Goal: Check status: Check status

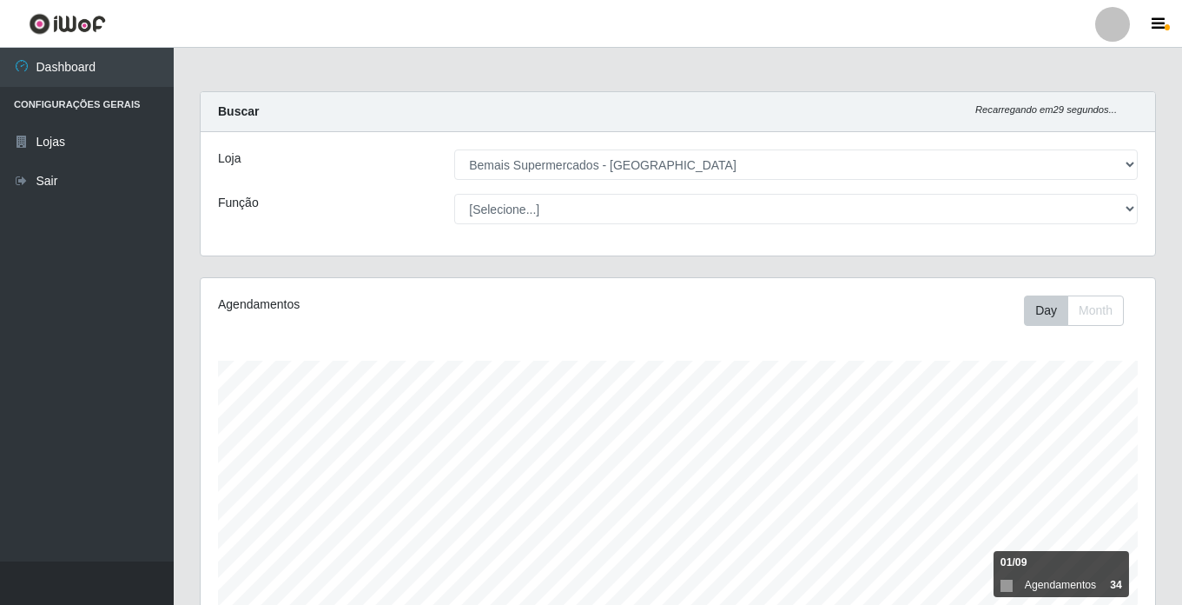
select select "250"
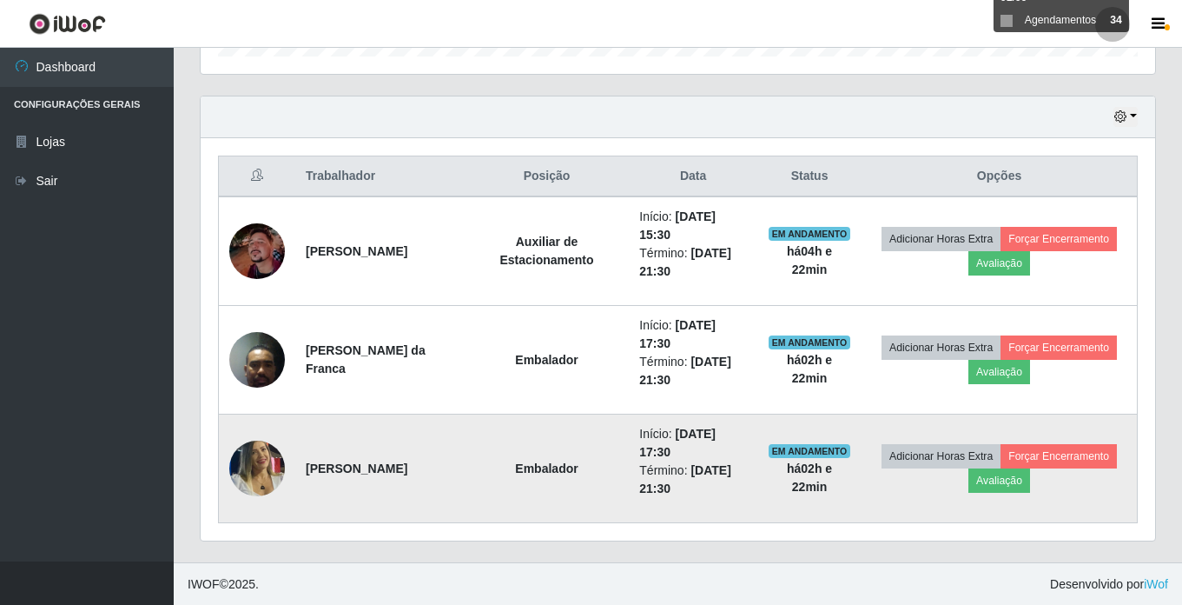
scroll to position [566, 0]
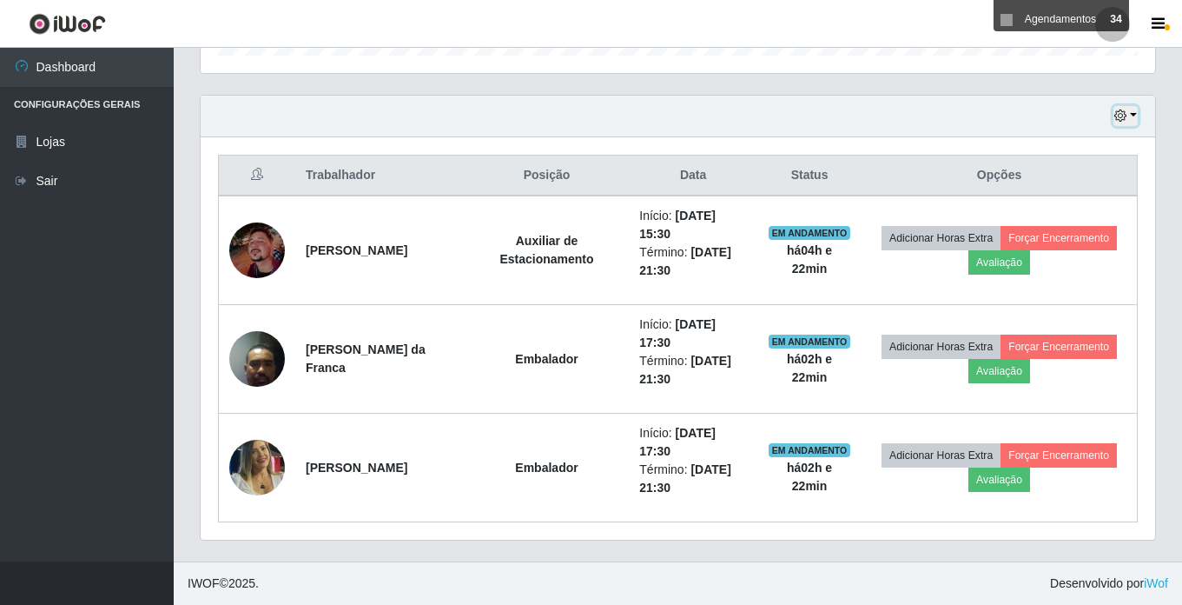
click at [1124, 116] on icon "button" at bounding box center [1121, 115] width 12 height 12
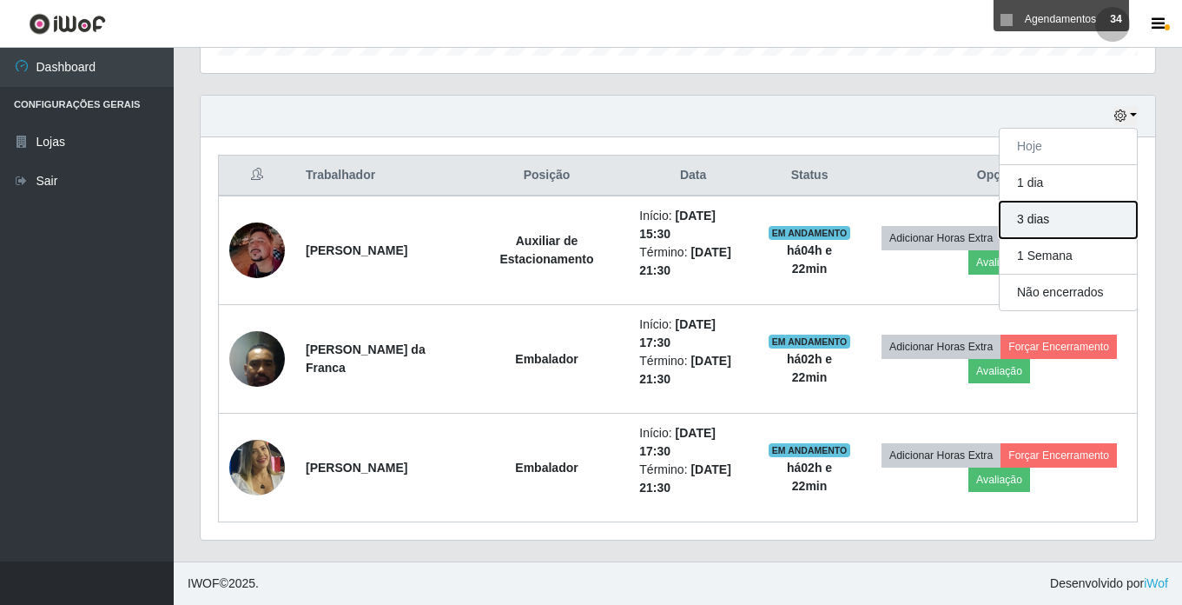
click at [1063, 220] on button "3 dias" at bounding box center [1068, 220] width 137 height 36
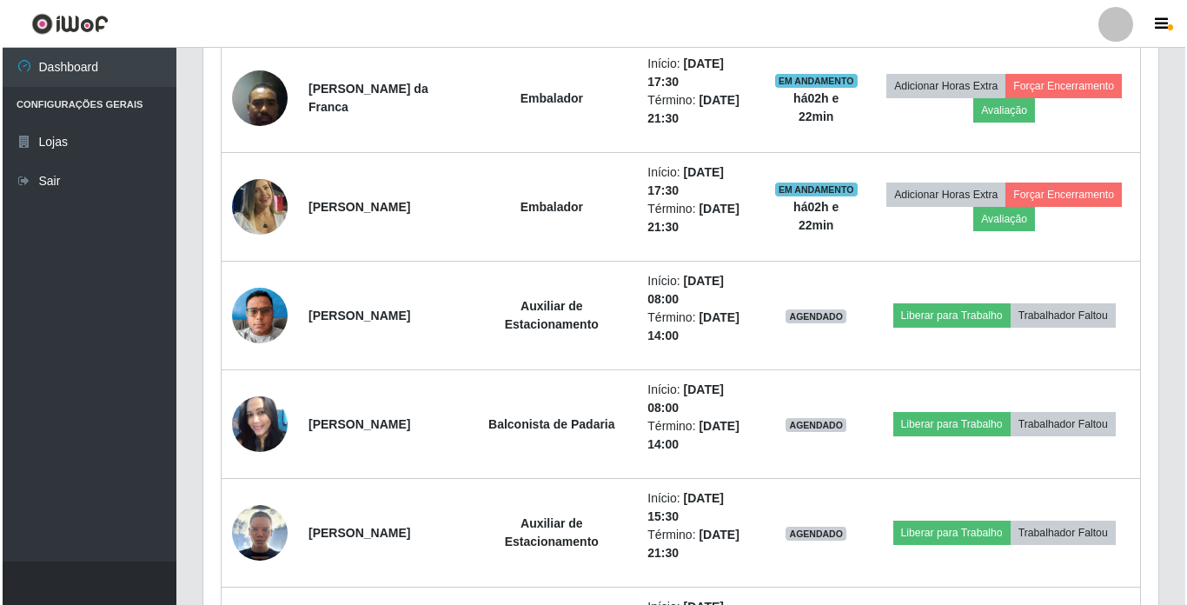
scroll to position [913, 0]
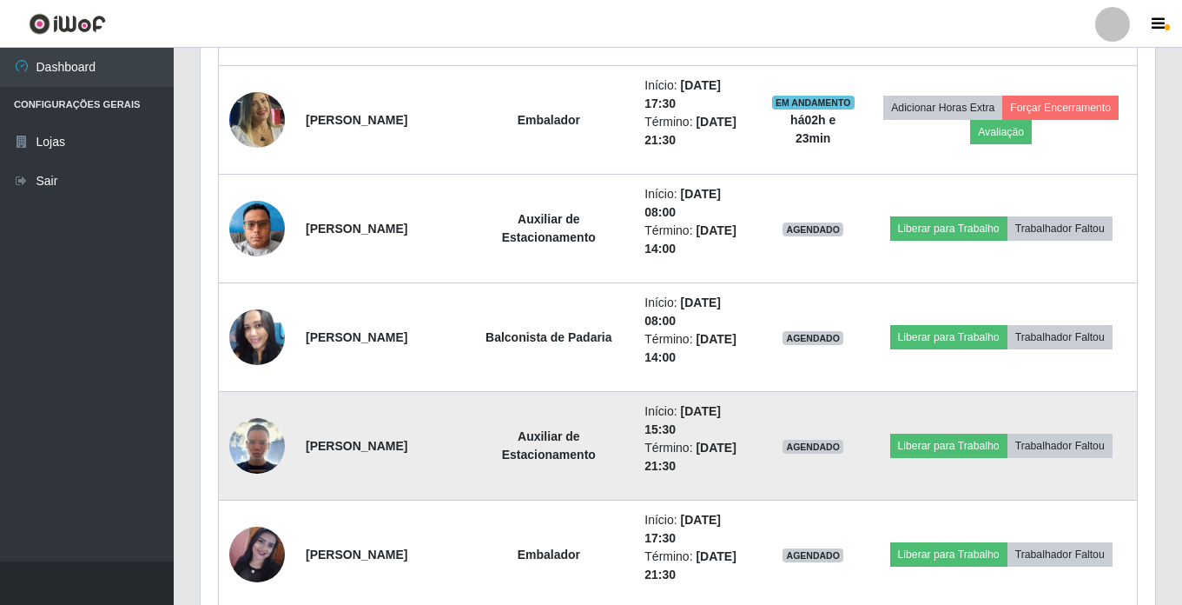
click at [265, 436] on img at bounding box center [257, 446] width 56 height 56
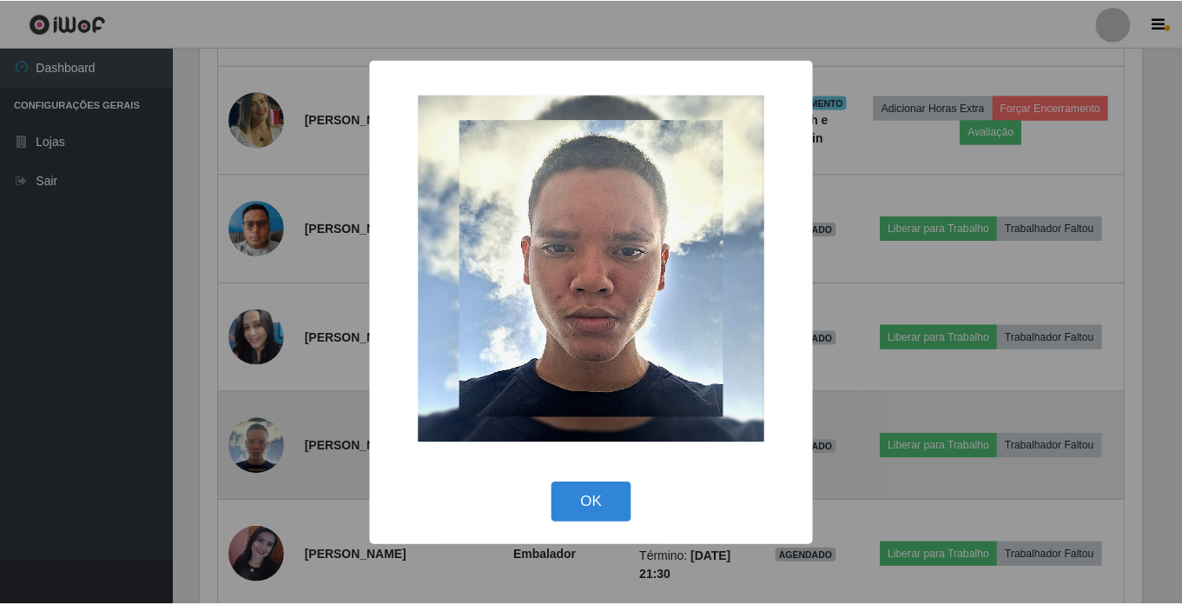
scroll to position [361, 946]
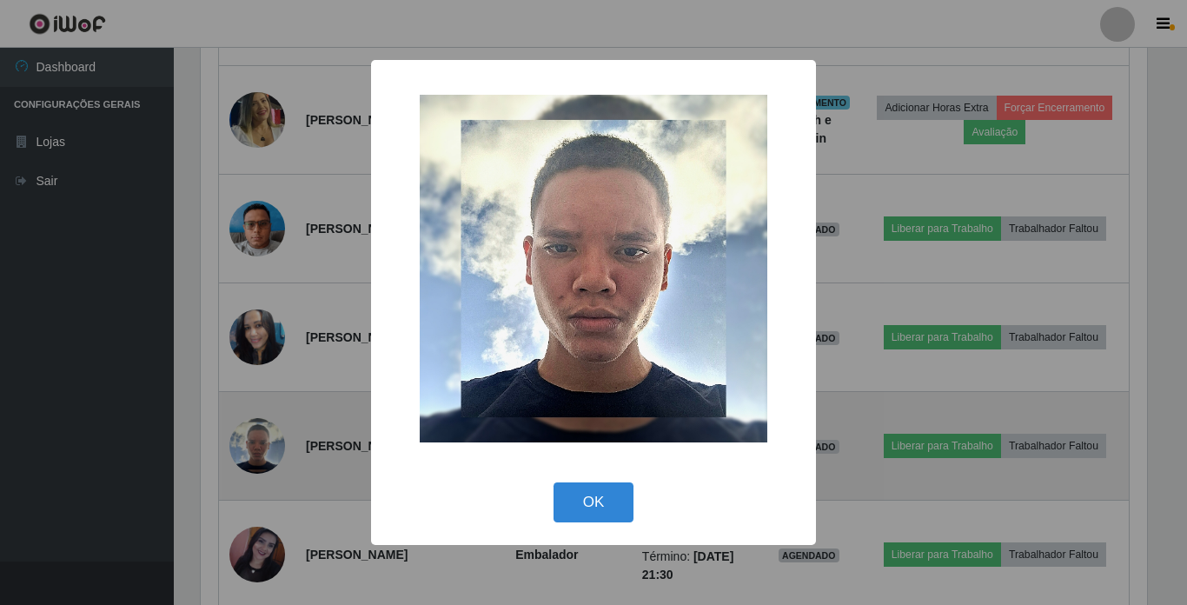
click at [265, 436] on div "× OK Cancel" at bounding box center [593, 302] width 1187 height 605
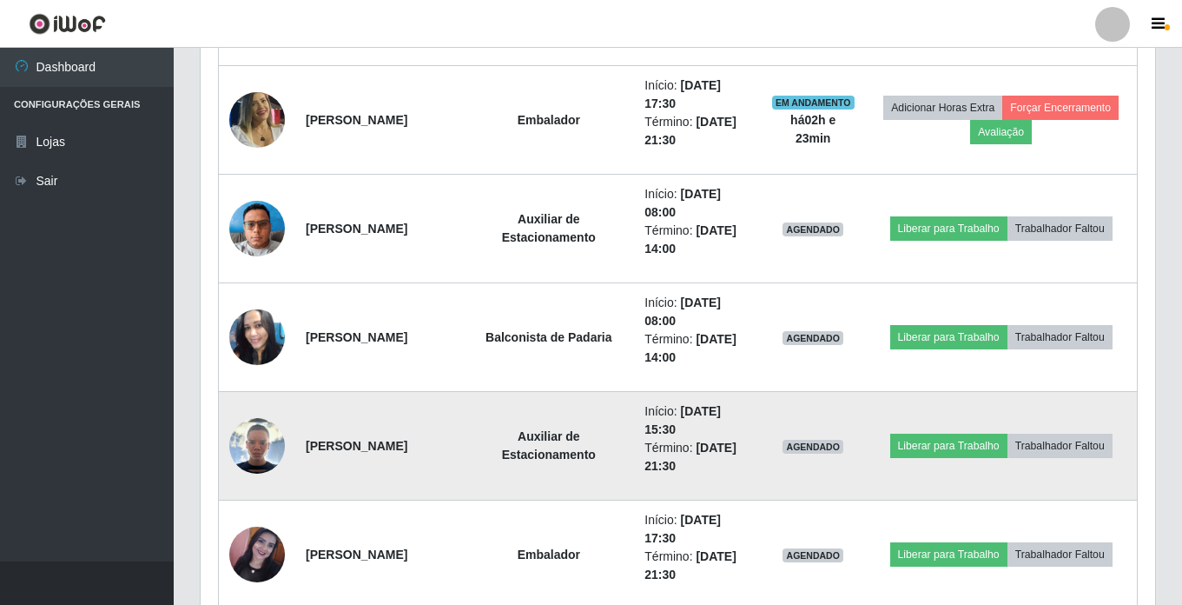
scroll to position [361, 955]
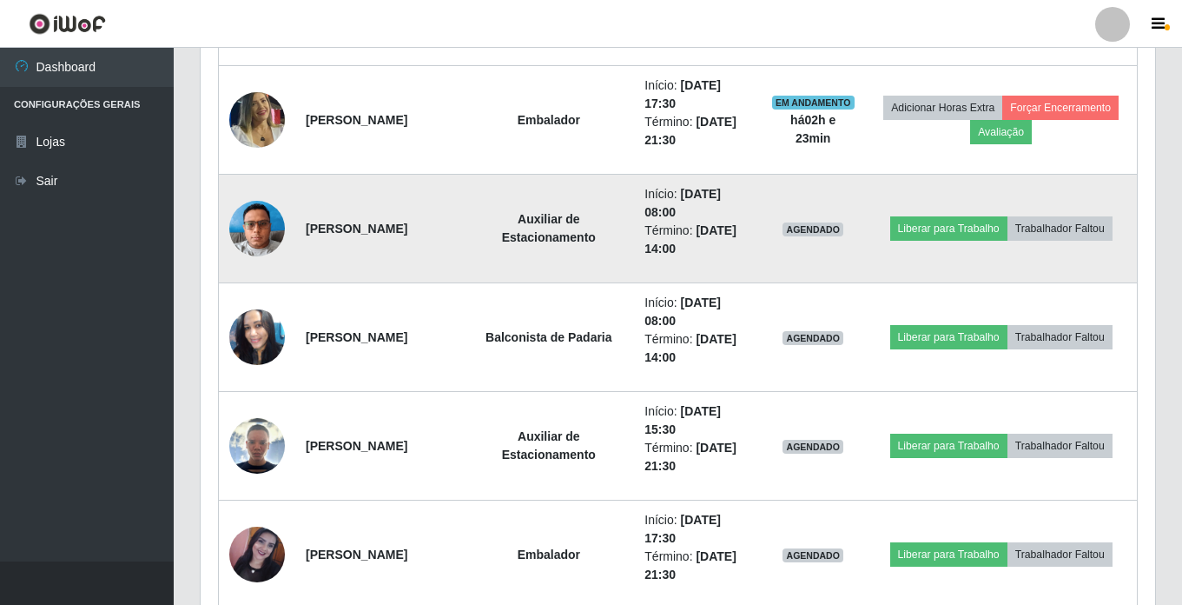
click at [258, 215] on img at bounding box center [257, 228] width 56 height 74
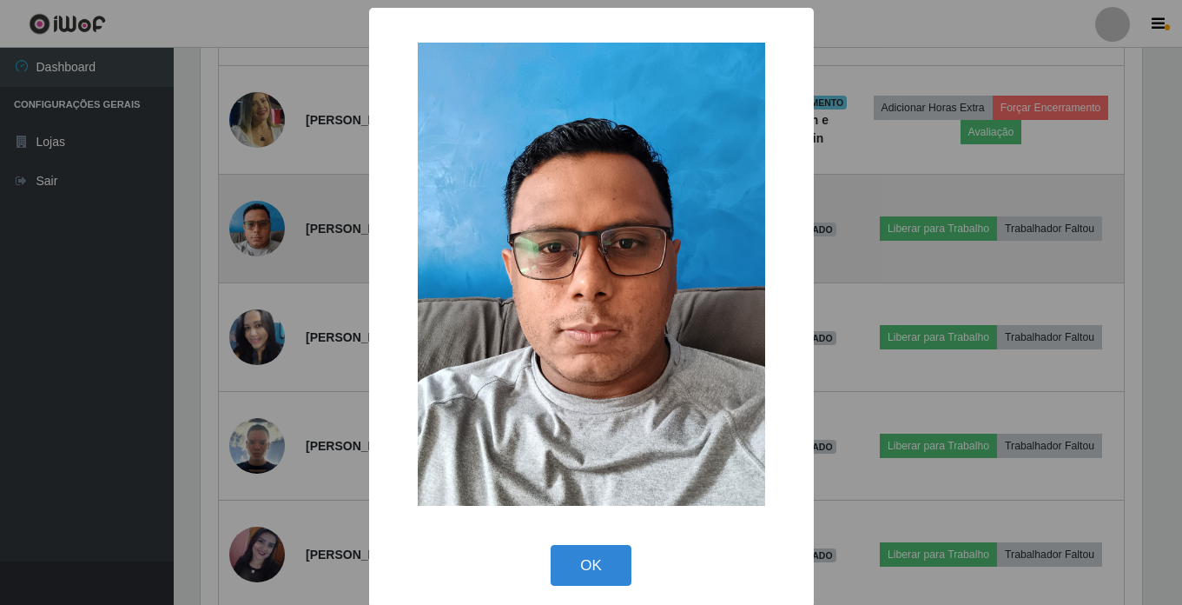
scroll to position [361, 946]
click at [258, 215] on div "× OK Cancel" at bounding box center [593, 302] width 1187 height 605
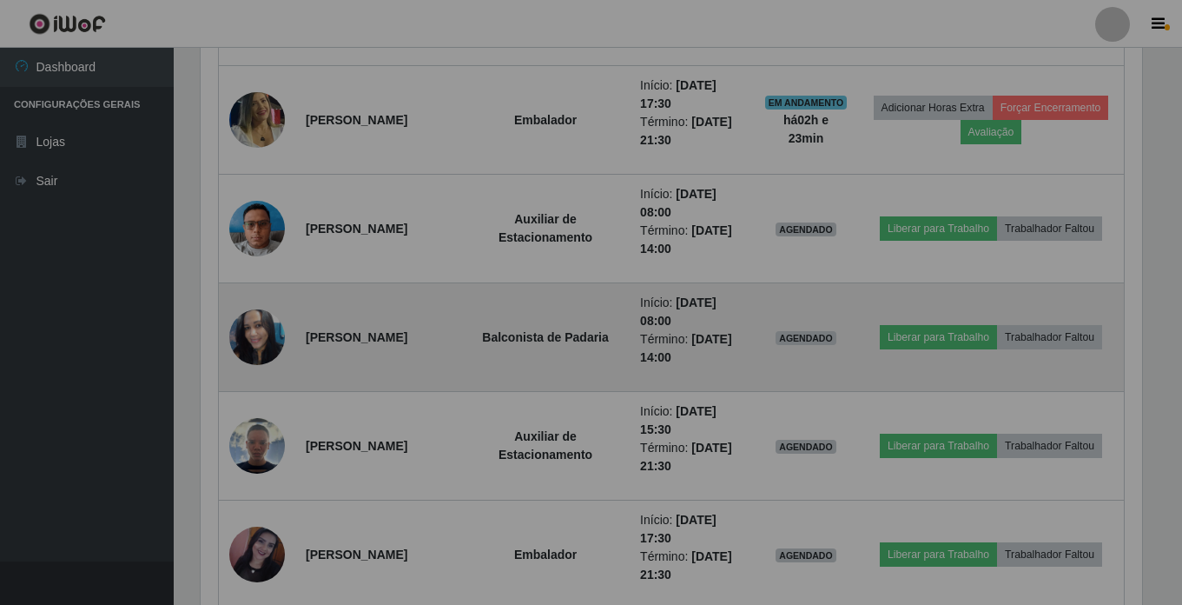
scroll to position [361, 955]
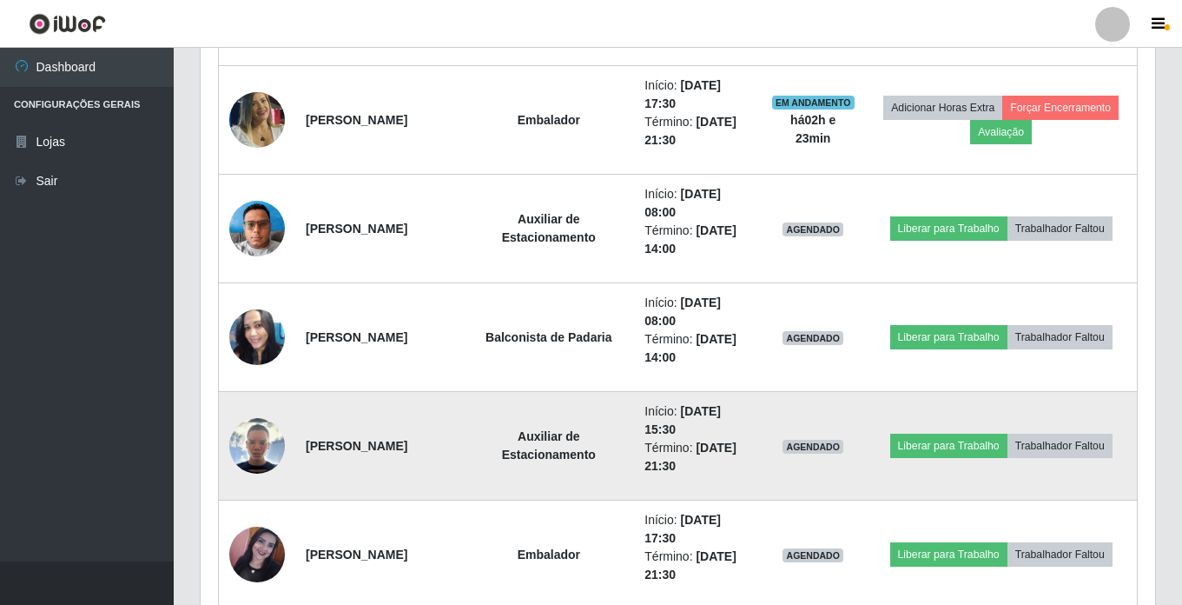
click at [262, 428] on img at bounding box center [257, 446] width 56 height 56
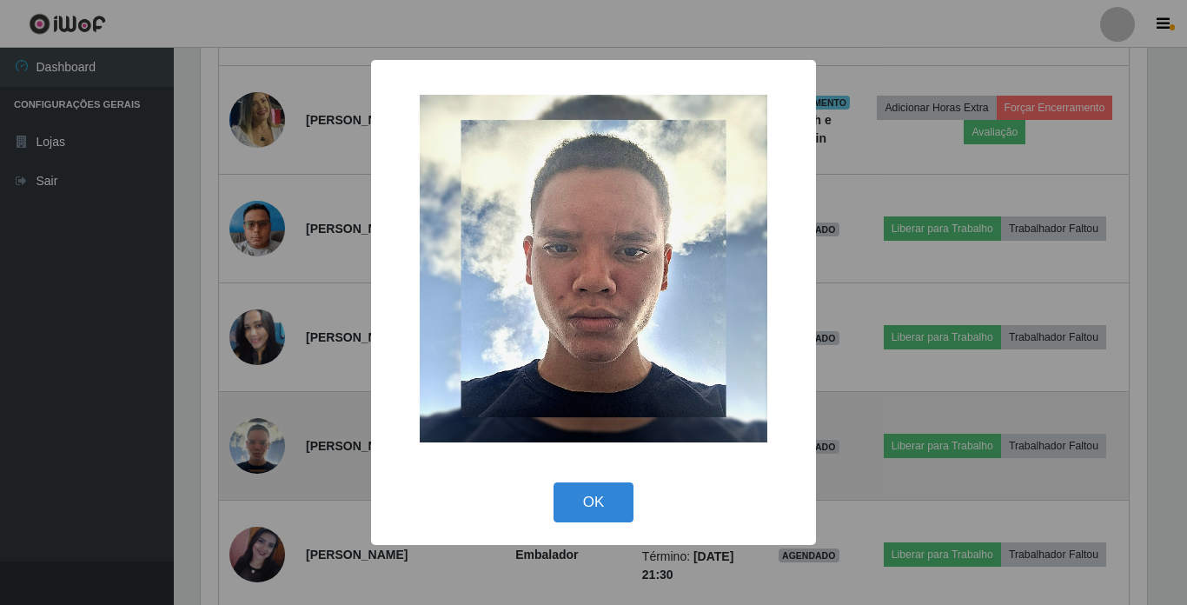
click at [262, 428] on div "× OK Cancel" at bounding box center [593, 302] width 1187 height 605
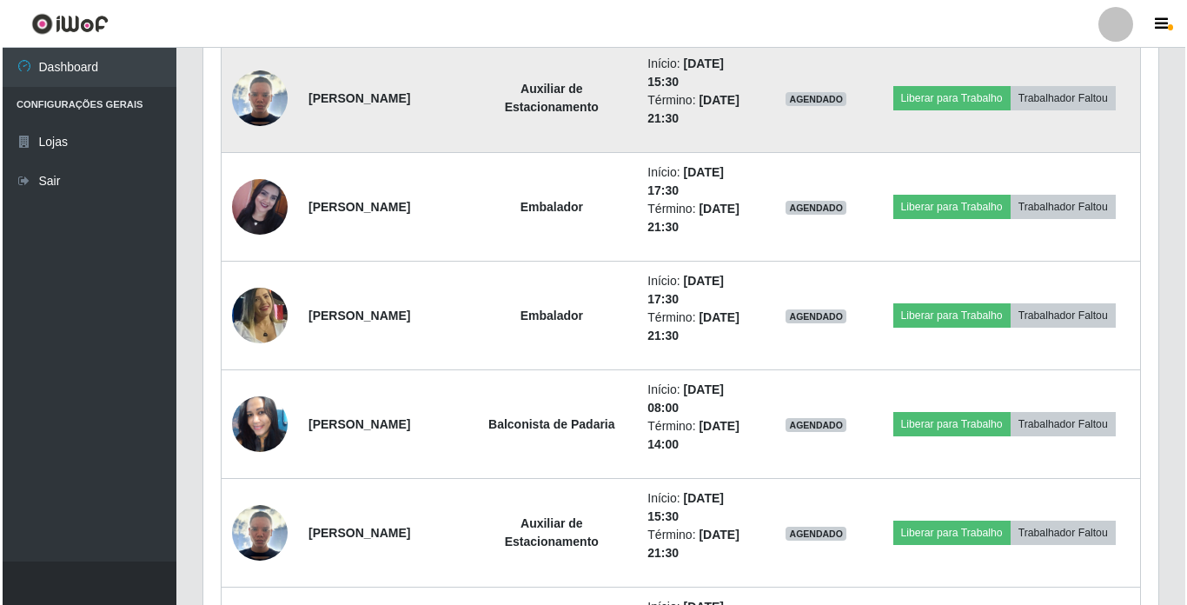
scroll to position [1347, 0]
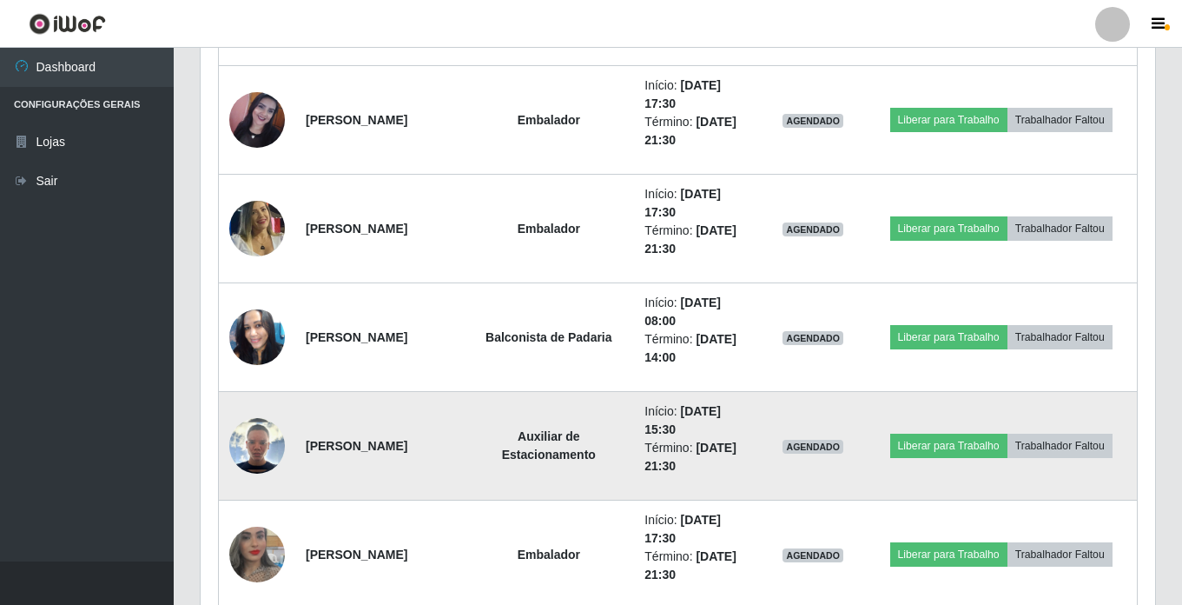
click at [258, 429] on img at bounding box center [257, 446] width 56 height 56
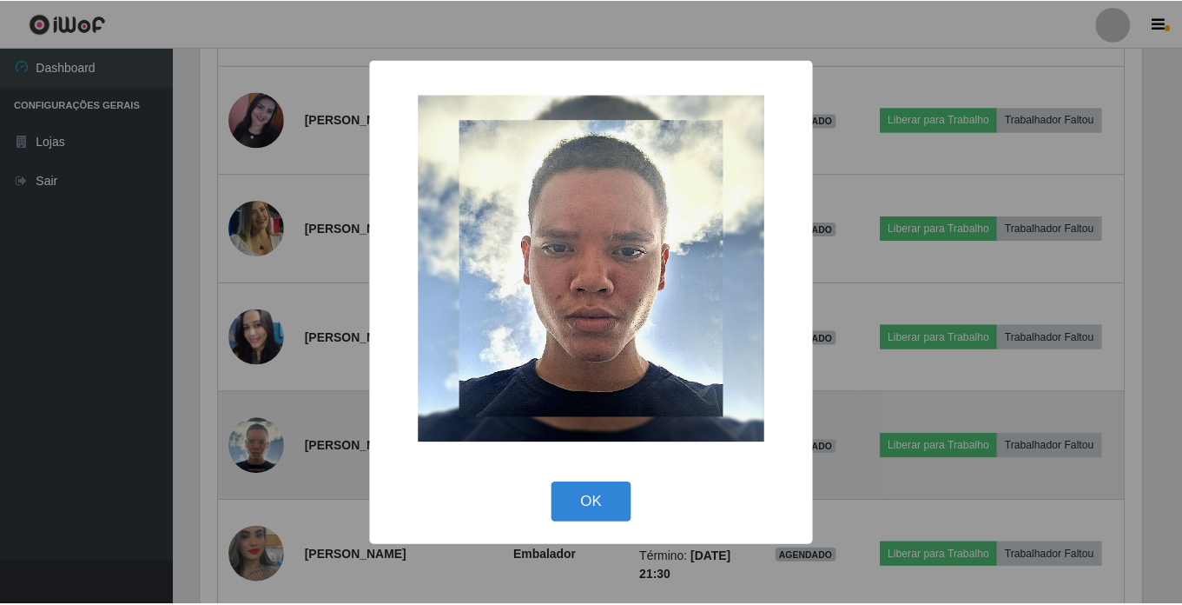
scroll to position [361, 946]
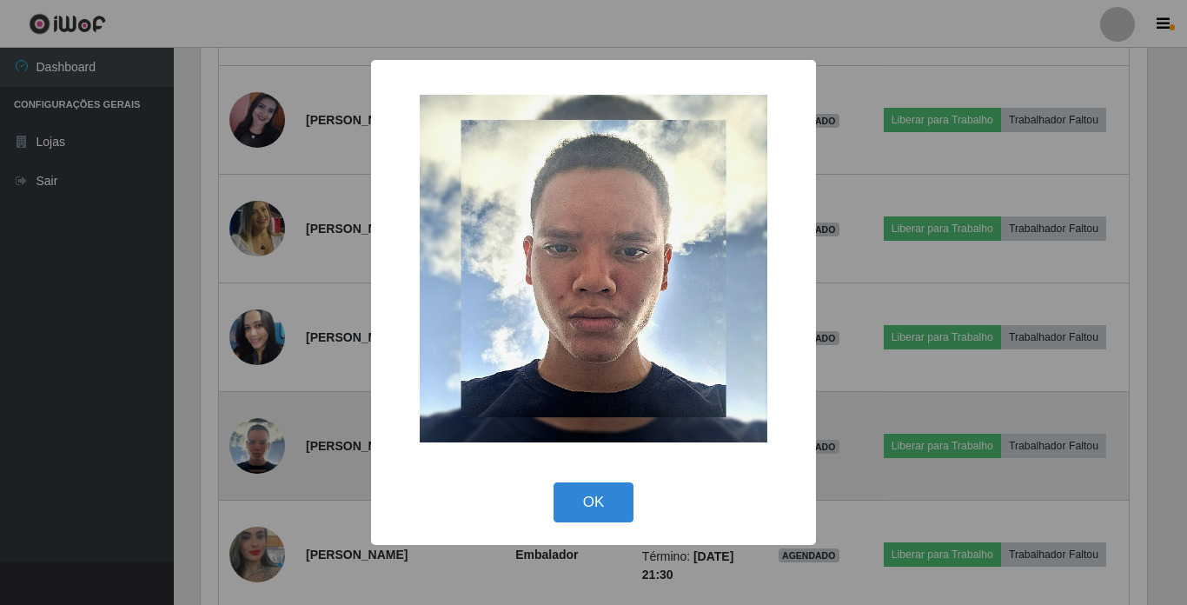
click at [258, 429] on div "× OK Cancel" at bounding box center [593, 302] width 1187 height 605
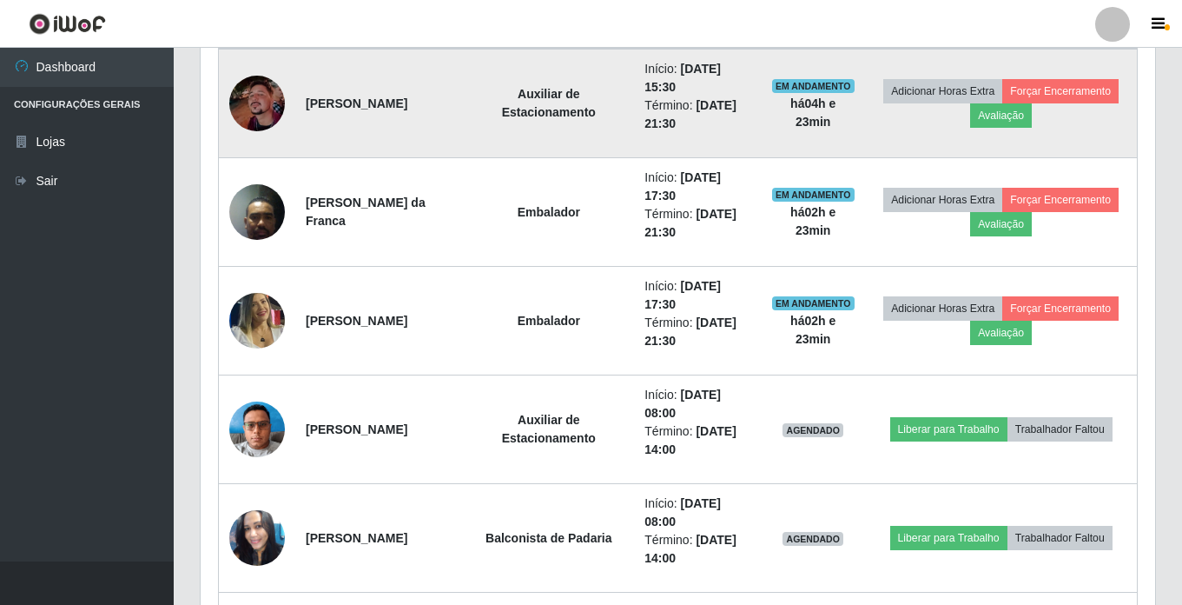
scroll to position [631, 0]
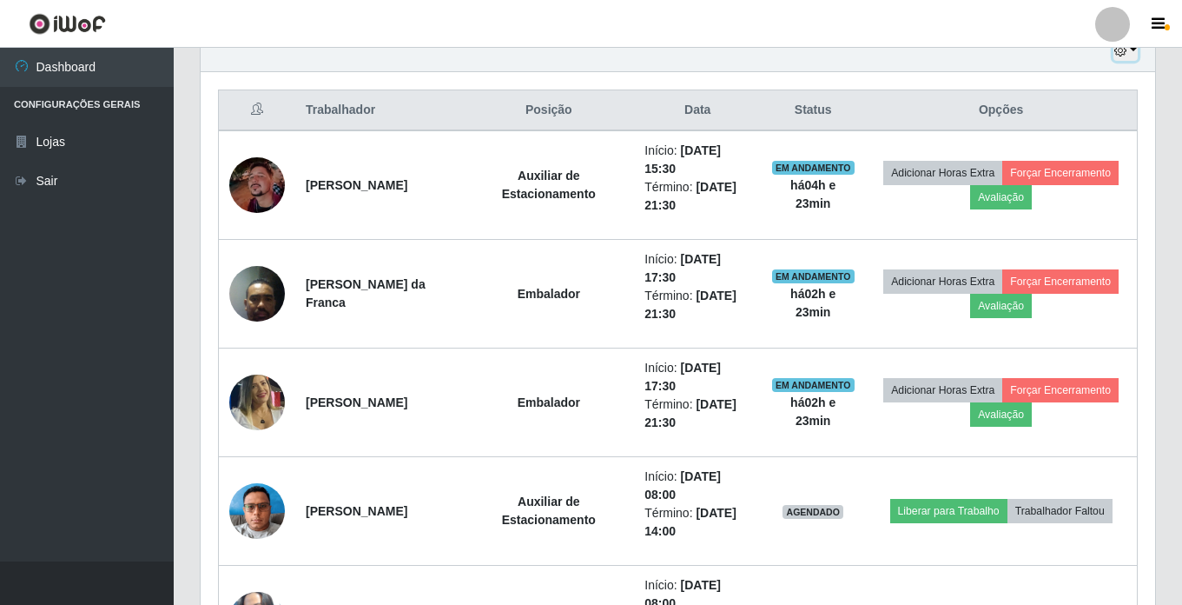
click at [1130, 52] on button "button" at bounding box center [1126, 51] width 24 height 20
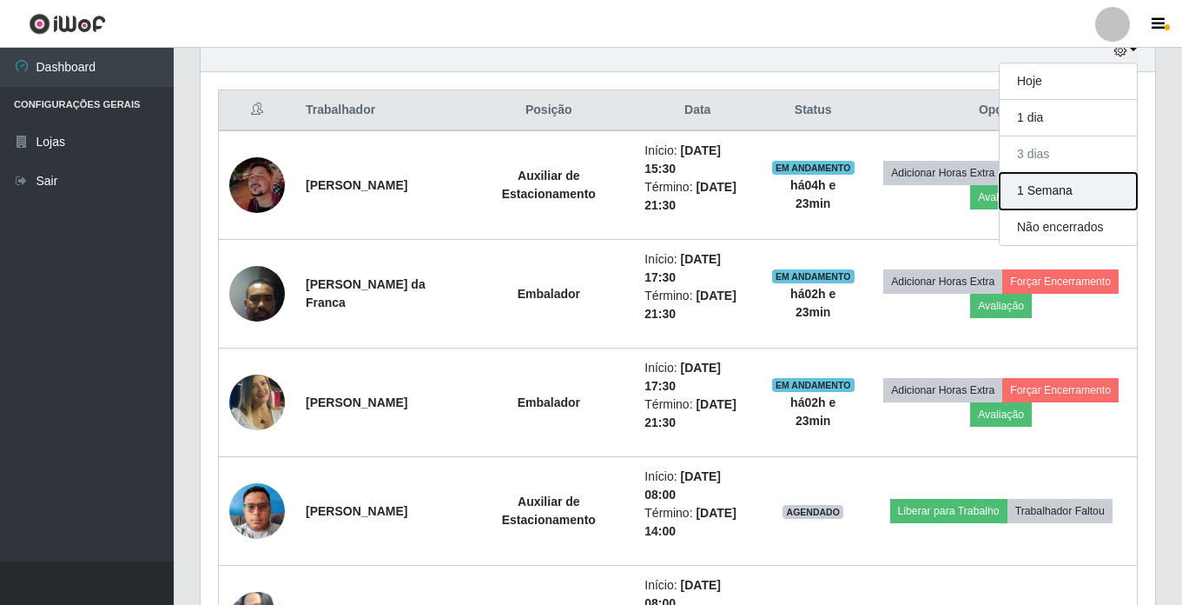
click at [1095, 190] on button "1 Semana" at bounding box center [1068, 191] width 137 height 36
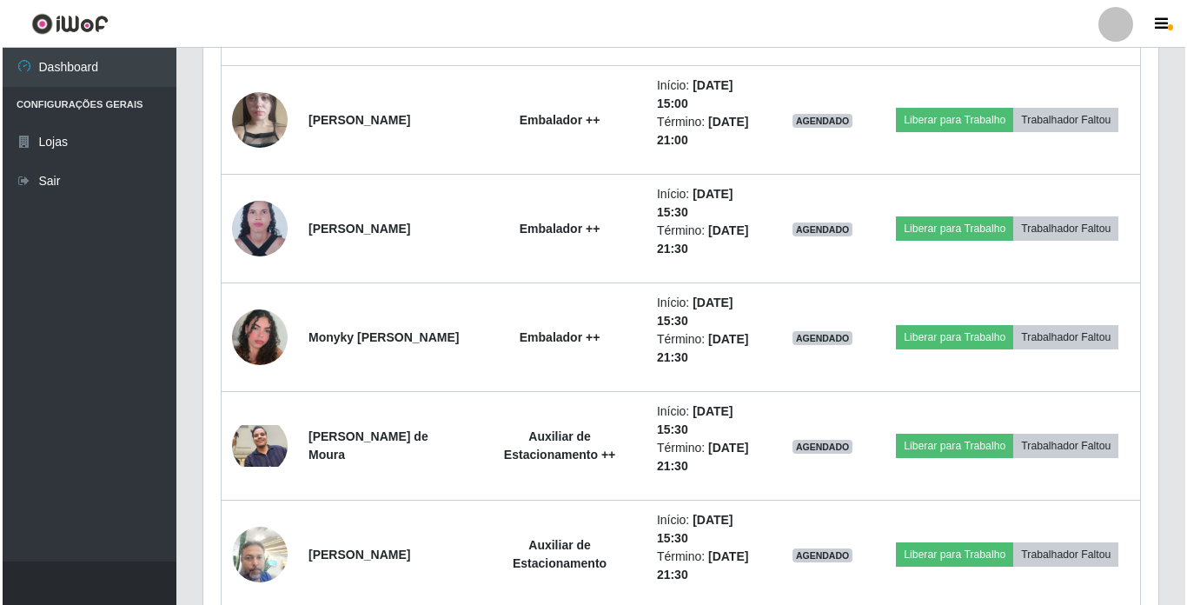
scroll to position [3063, 0]
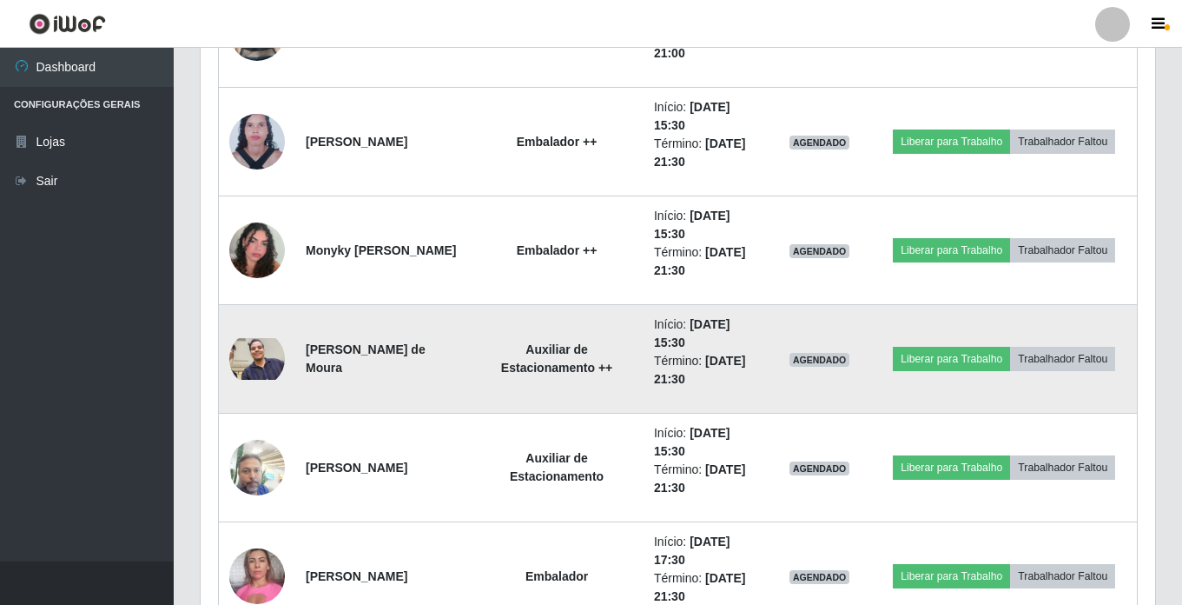
click at [246, 340] on img at bounding box center [257, 359] width 56 height 42
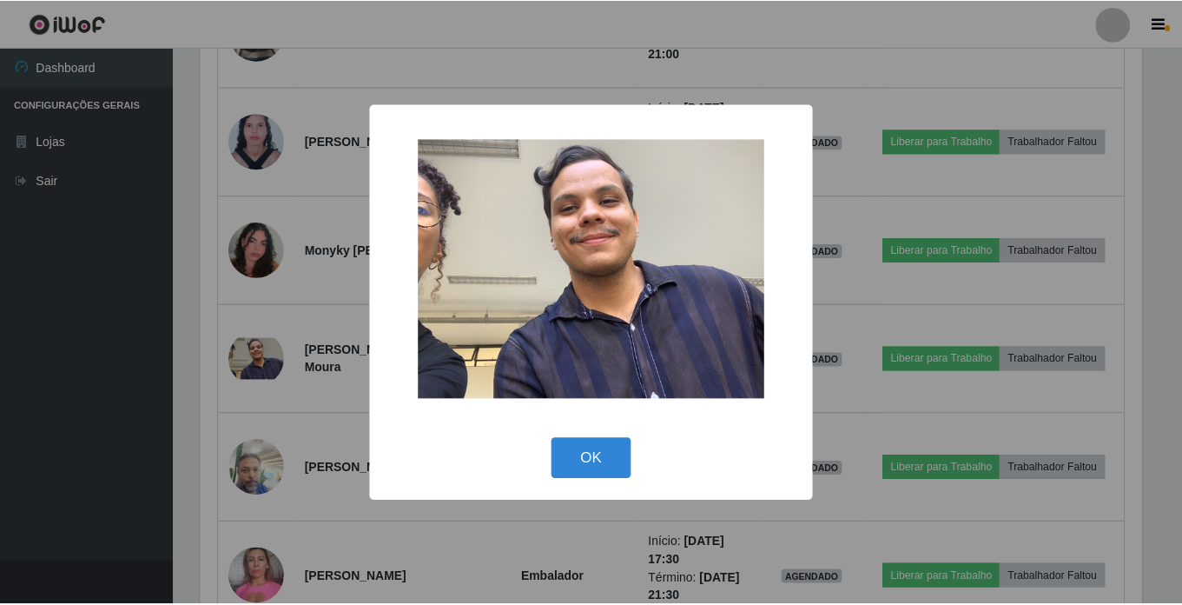
scroll to position [361, 946]
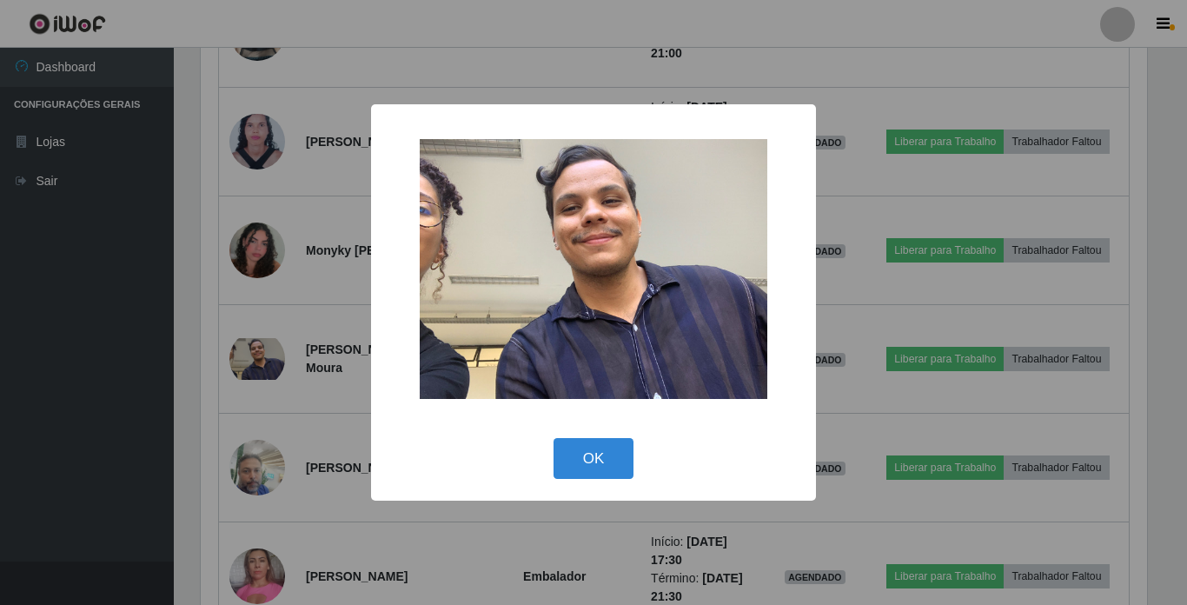
click at [245, 319] on div "× OK Cancel" at bounding box center [593, 302] width 1187 height 605
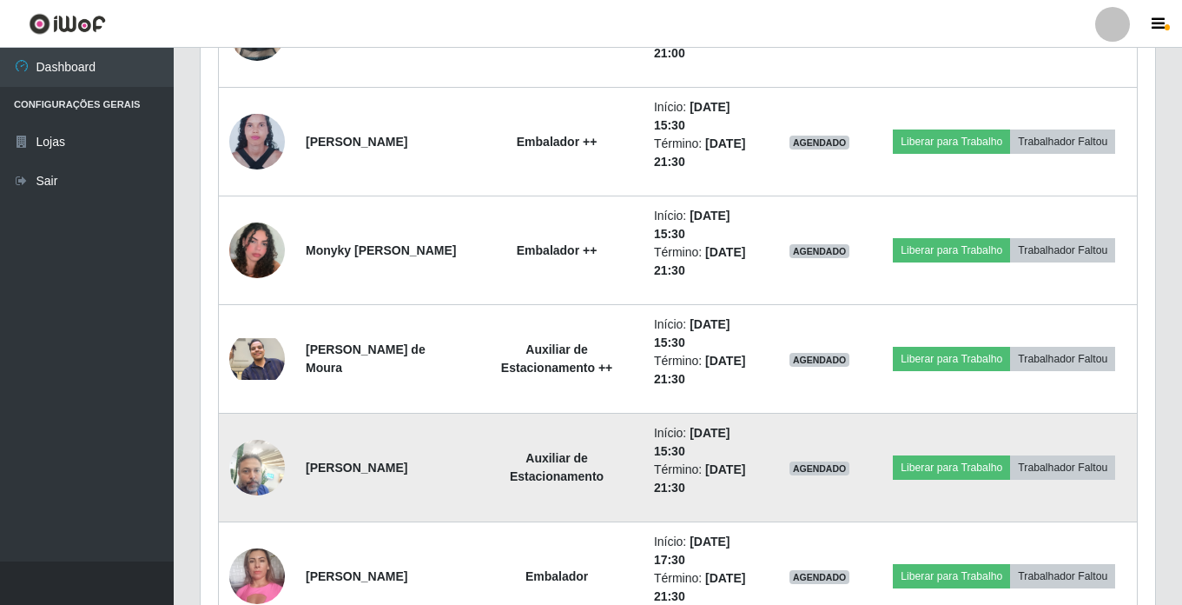
click at [261, 458] on img at bounding box center [257, 467] width 56 height 74
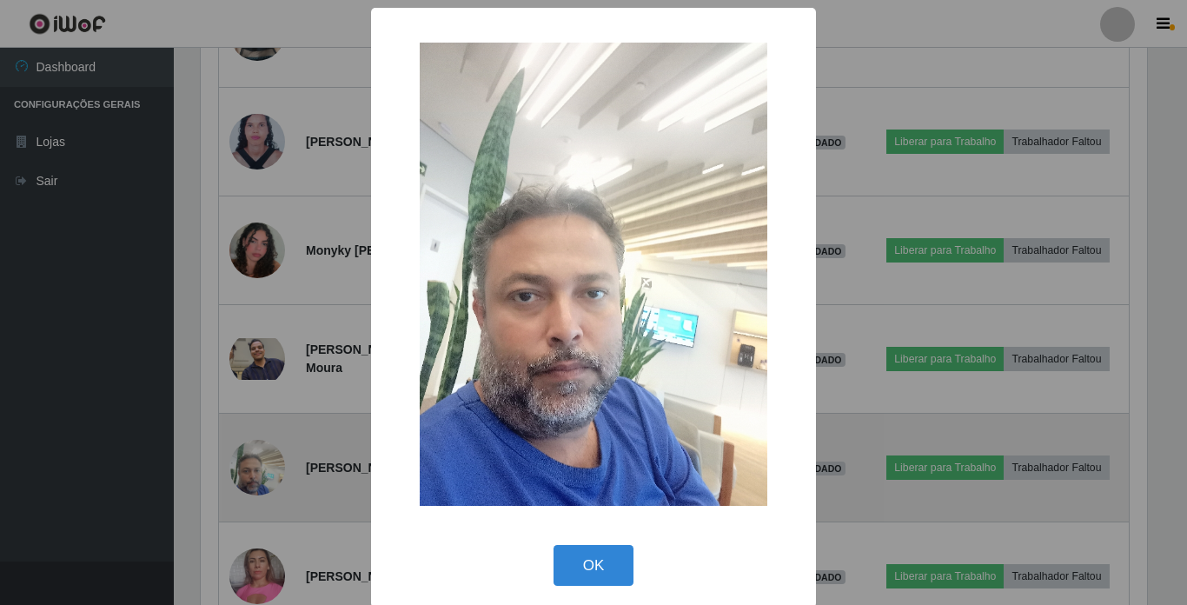
click at [261, 457] on div "× OK Cancel" at bounding box center [593, 302] width 1187 height 605
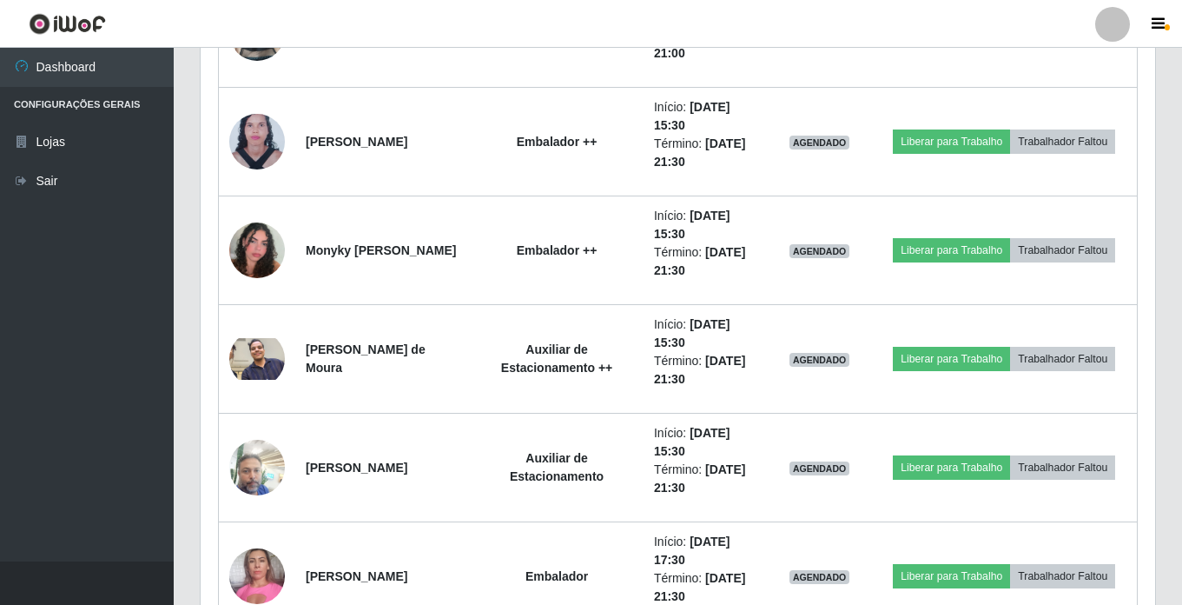
click at [259, 455] on img at bounding box center [257, 467] width 56 height 74
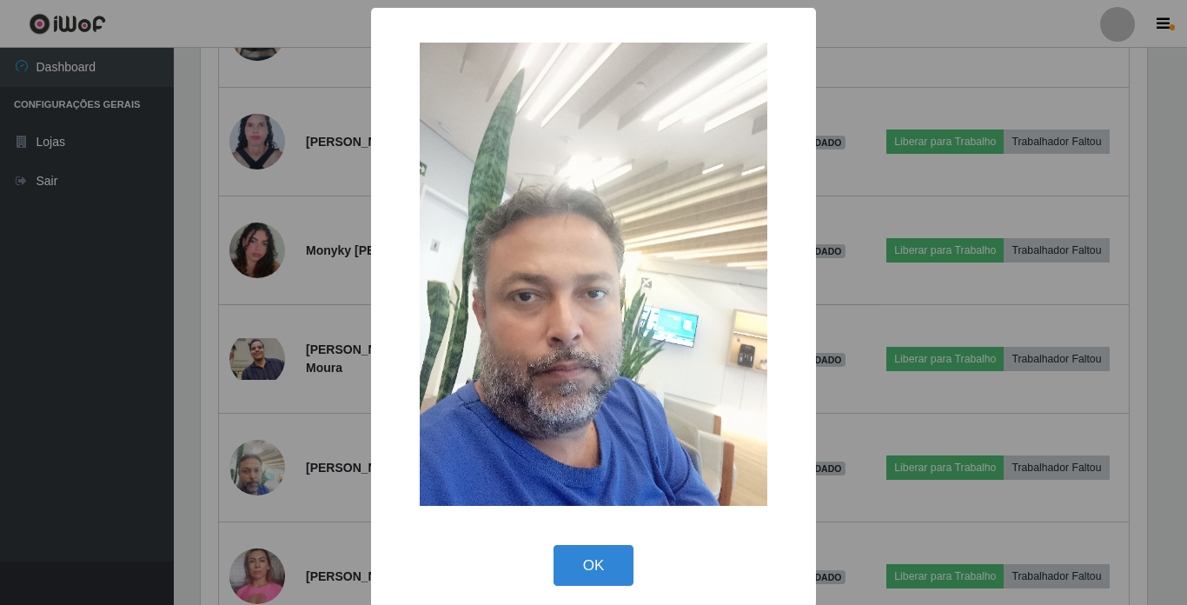
click at [259, 455] on div "× OK Cancel" at bounding box center [593, 302] width 1187 height 605
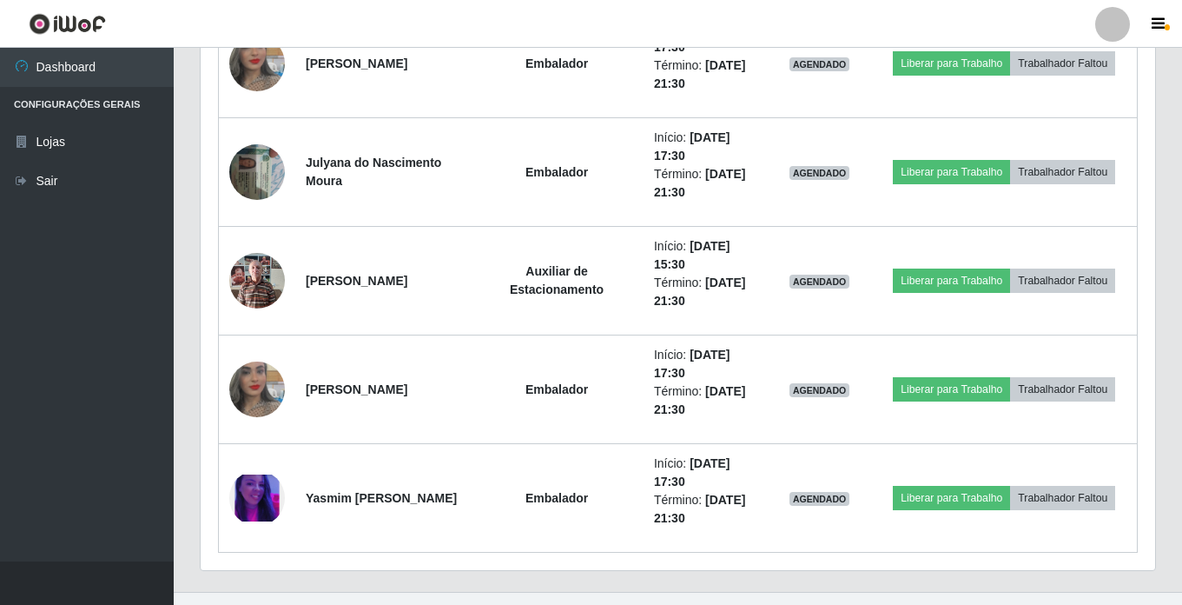
scroll to position [3932, 0]
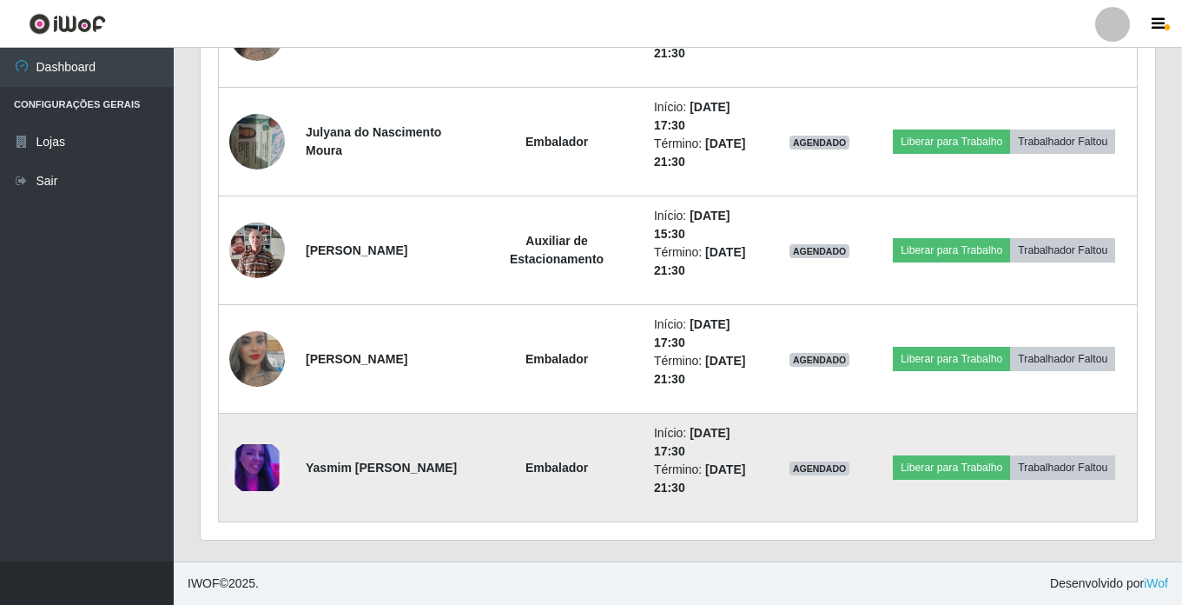
click at [259, 463] on img at bounding box center [257, 468] width 56 height 48
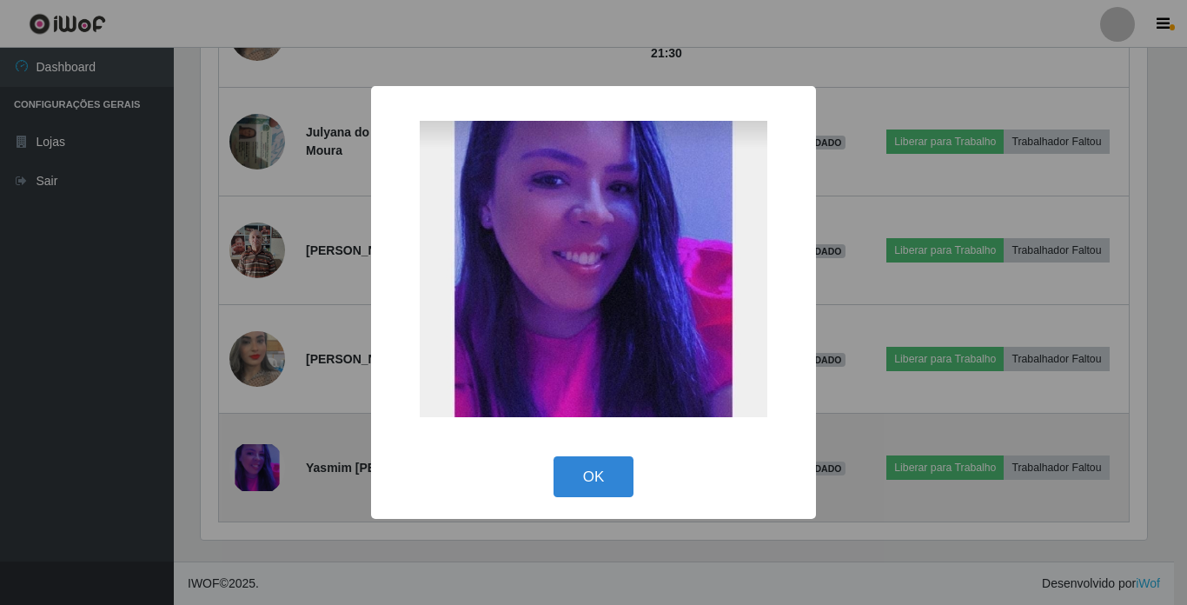
click at [259, 463] on div "× OK Cancel" at bounding box center [593, 302] width 1187 height 605
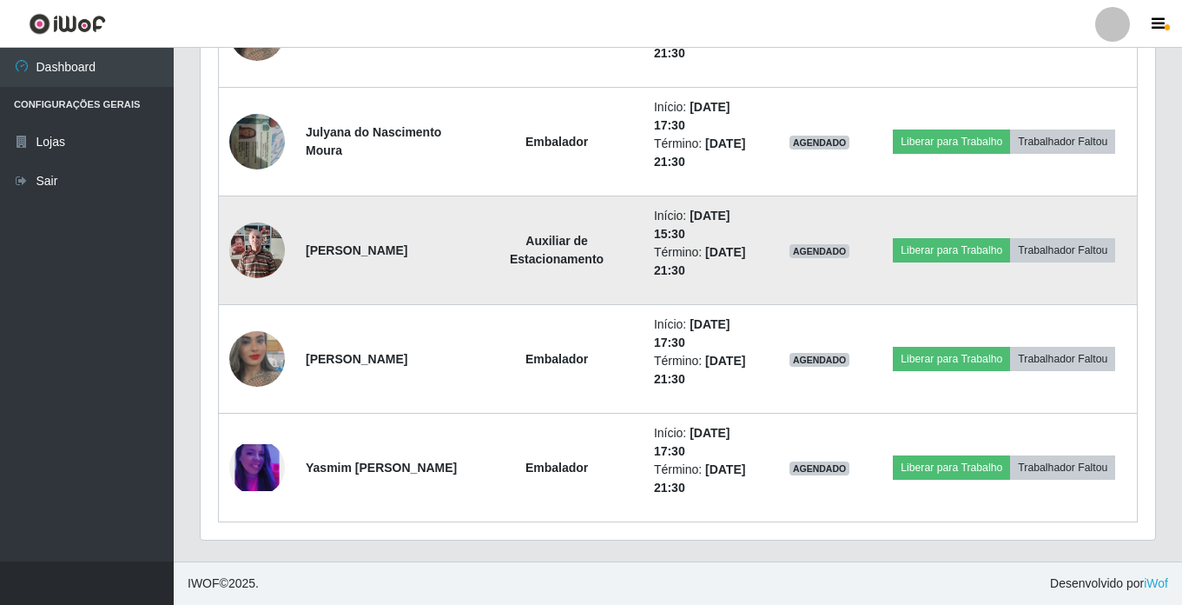
click at [247, 246] on img at bounding box center [257, 250] width 56 height 74
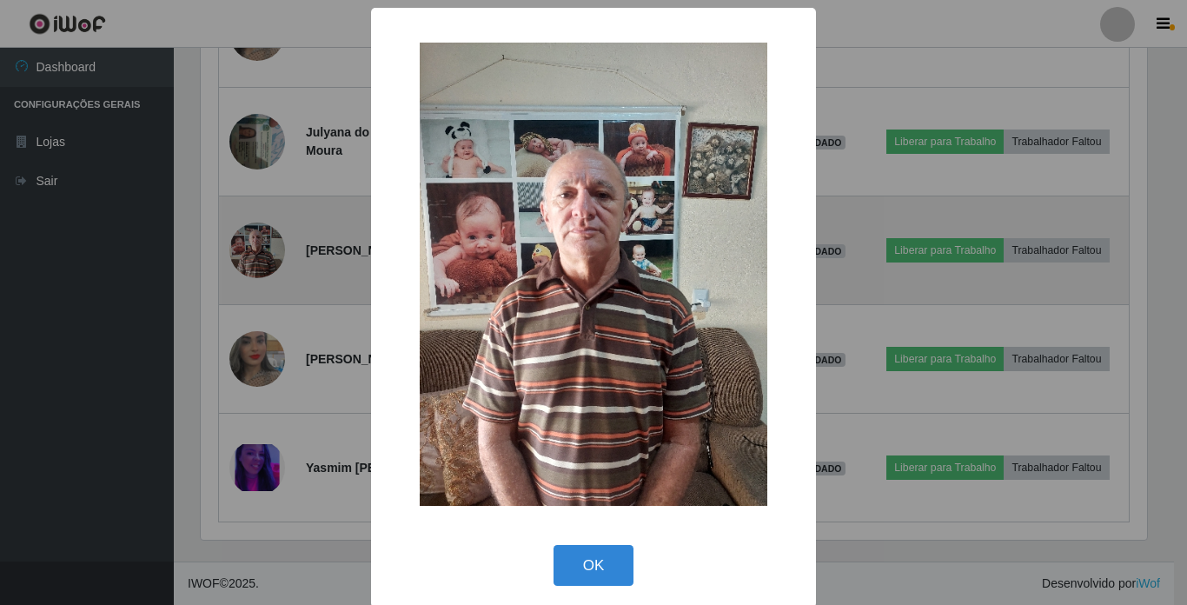
click at [247, 246] on div "× OK Cancel" at bounding box center [593, 302] width 1187 height 605
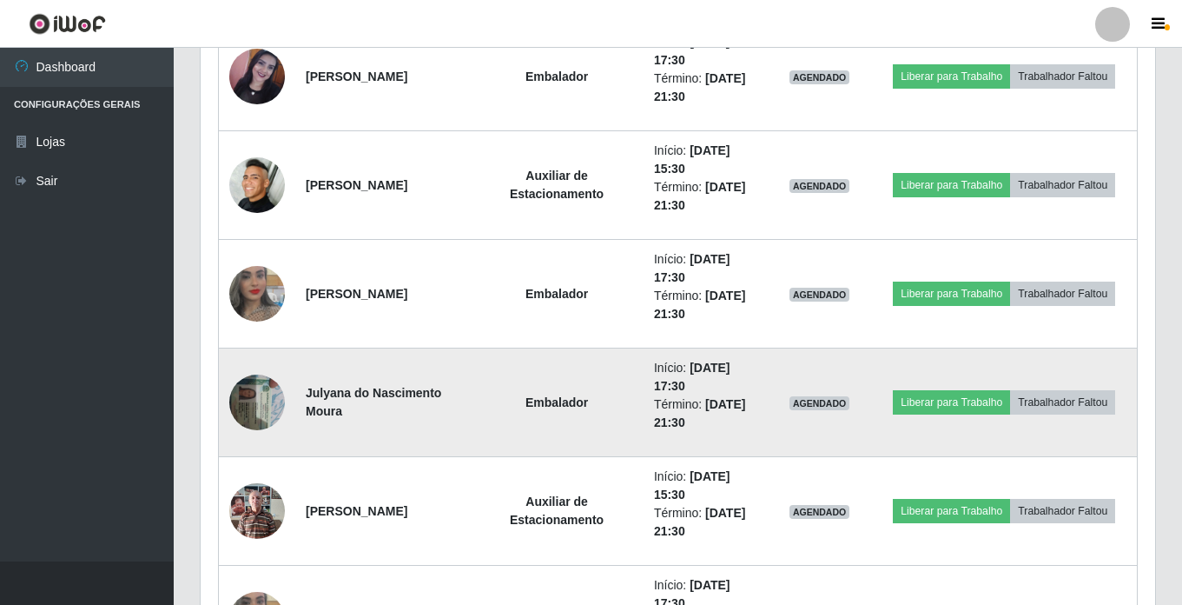
click at [241, 401] on img at bounding box center [257, 402] width 56 height 74
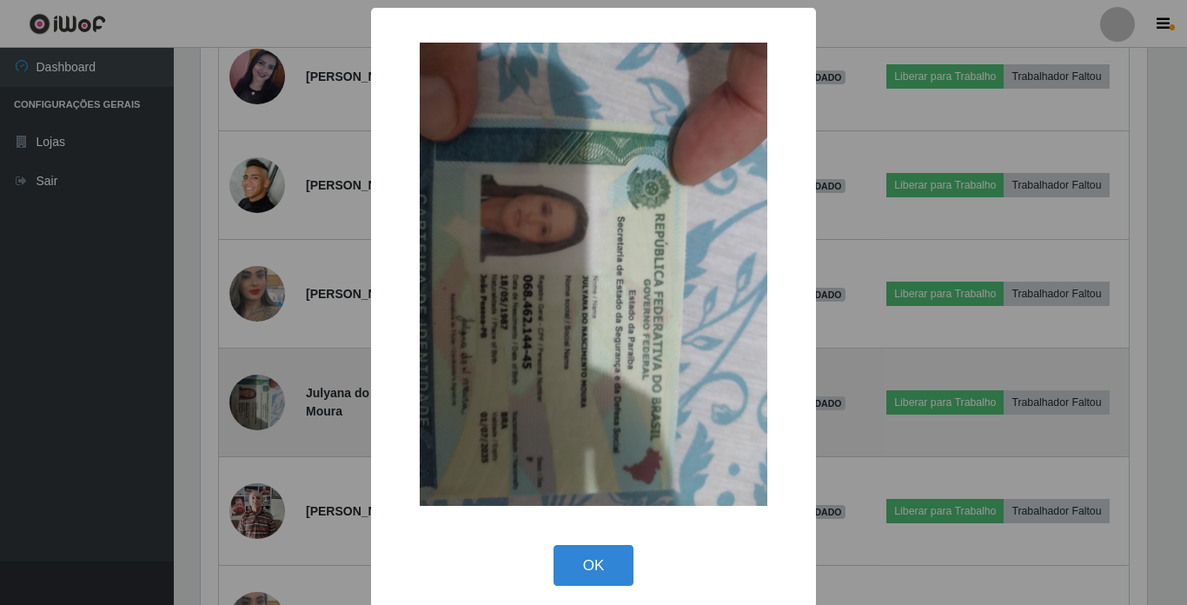
click at [241, 401] on div "× OK Cancel" at bounding box center [593, 302] width 1187 height 605
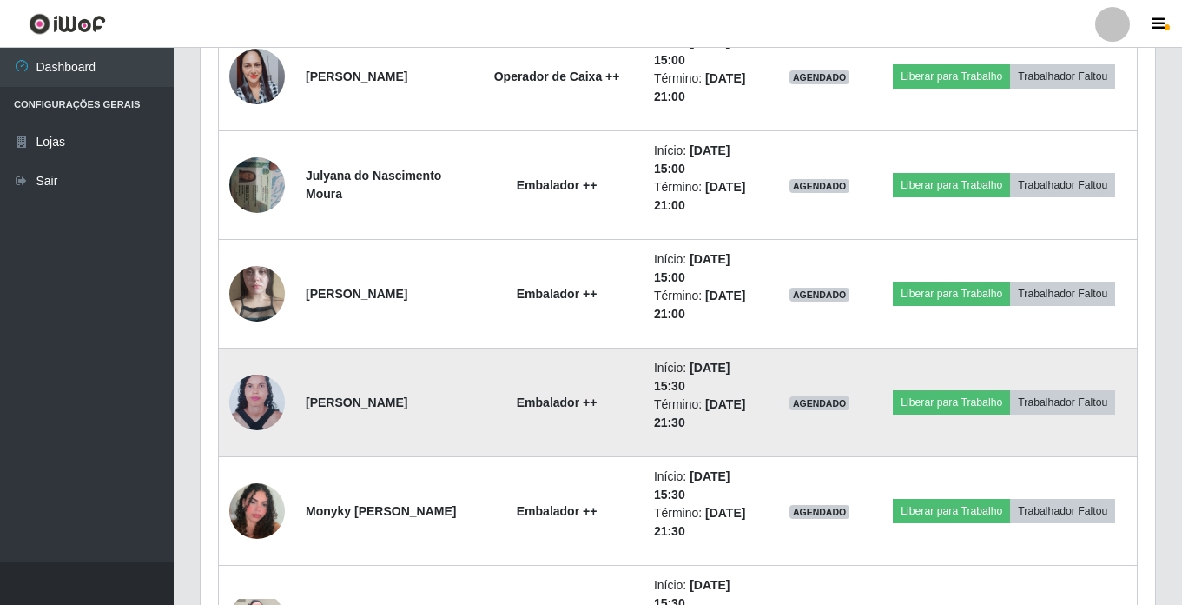
click at [262, 397] on img at bounding box center [257, 403] width 56 height 76
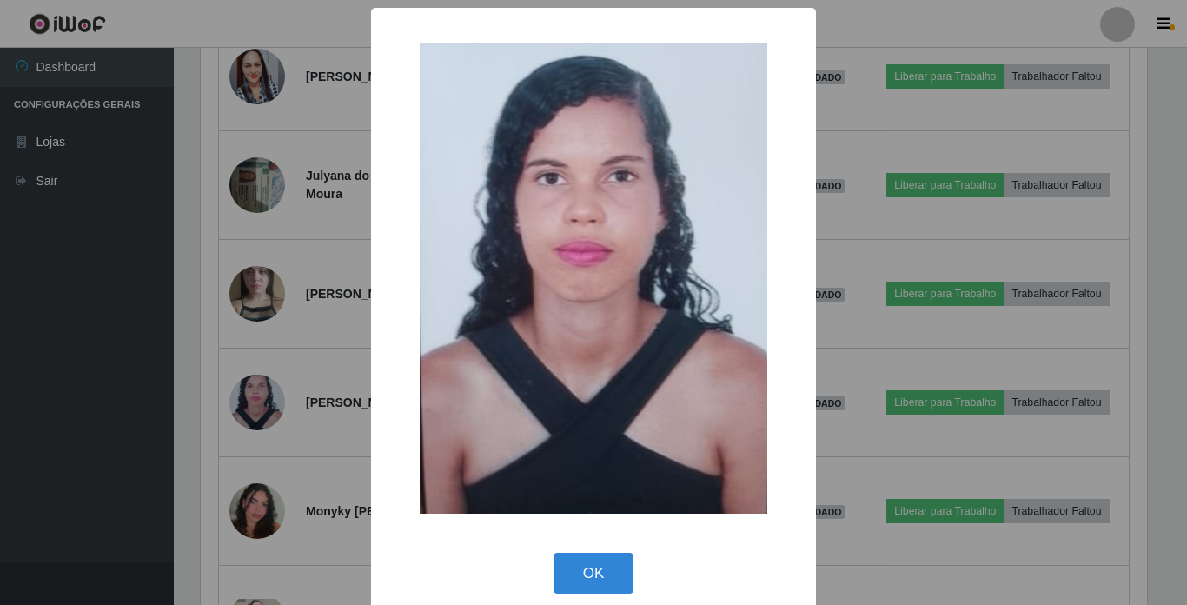
click at [265, 286] on div "× OK Cancel" at bounding box center [593, 302] width 1187 height 605
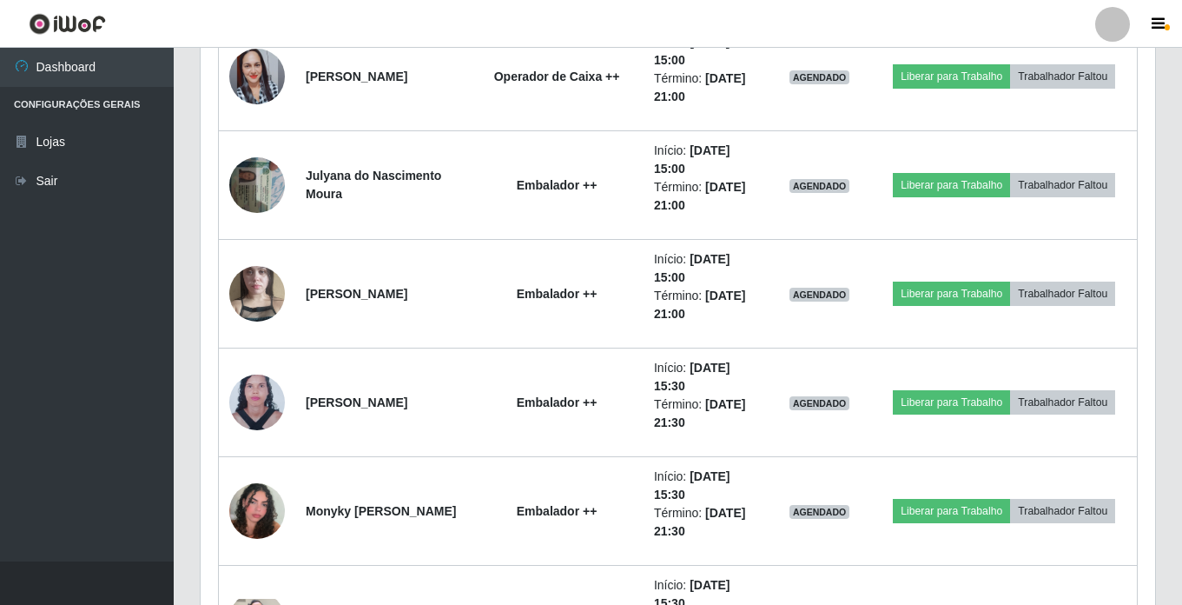
click at [265, 286] on img at bounding box center [257, 293] width 56 height 99
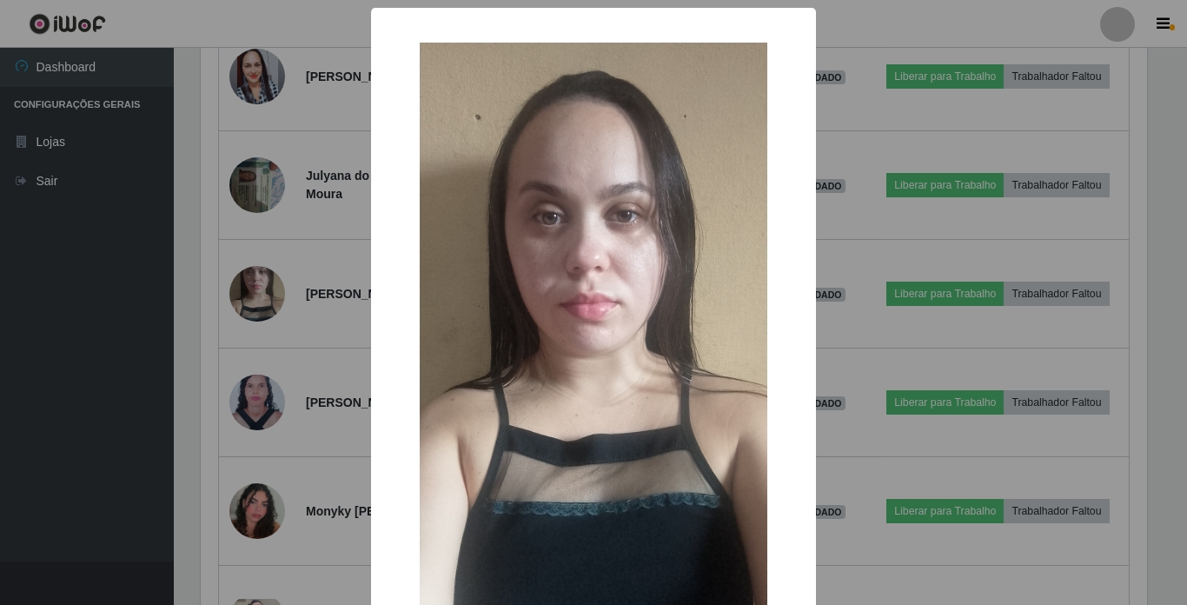
click at [265, 286] on div "× OK Cancel" at bounding box center [593, 302] width 1187 height 605
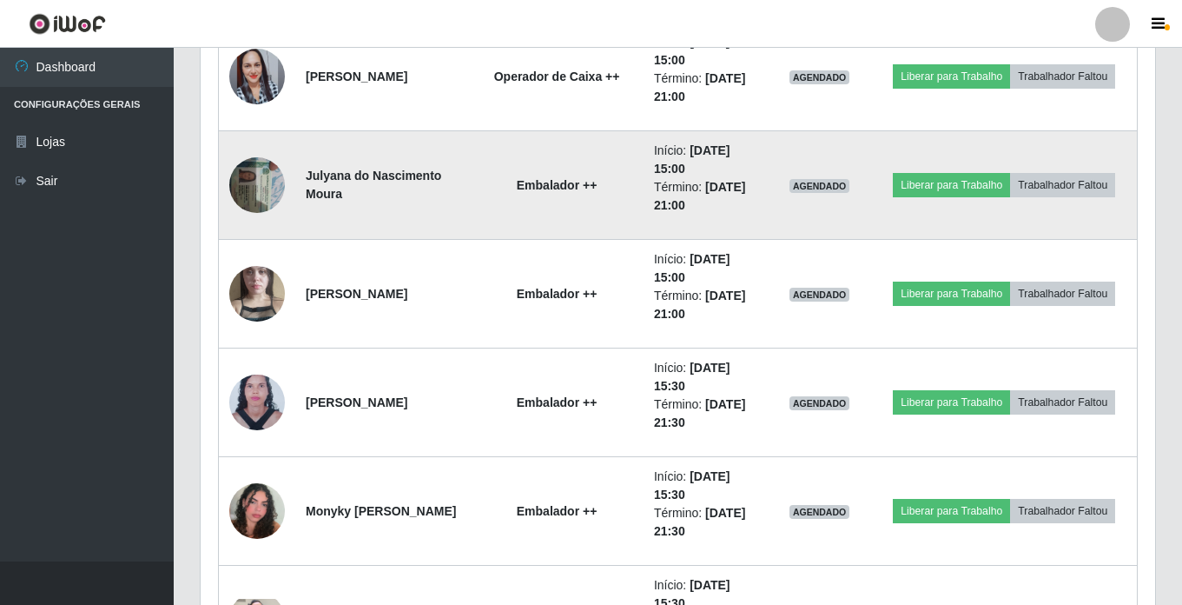
click at [252, 188] on img at bounding box center [257, 185] width 56 height 74
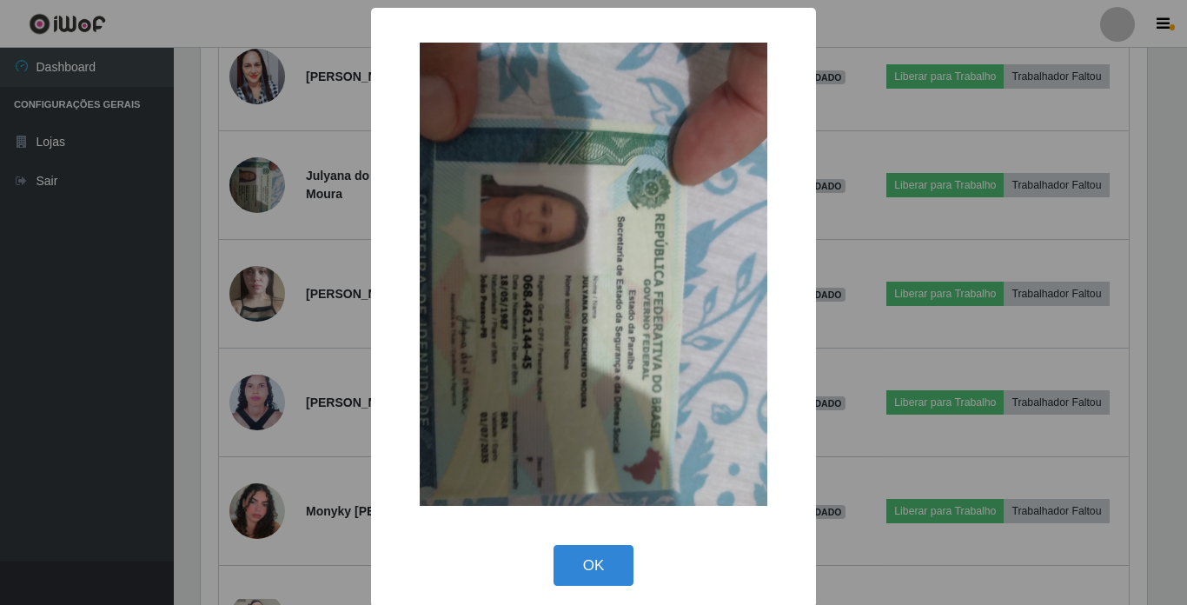
click at [252, 187] on div "× OK Cancel" at bounding box center [593, 302] width 1187 height 605
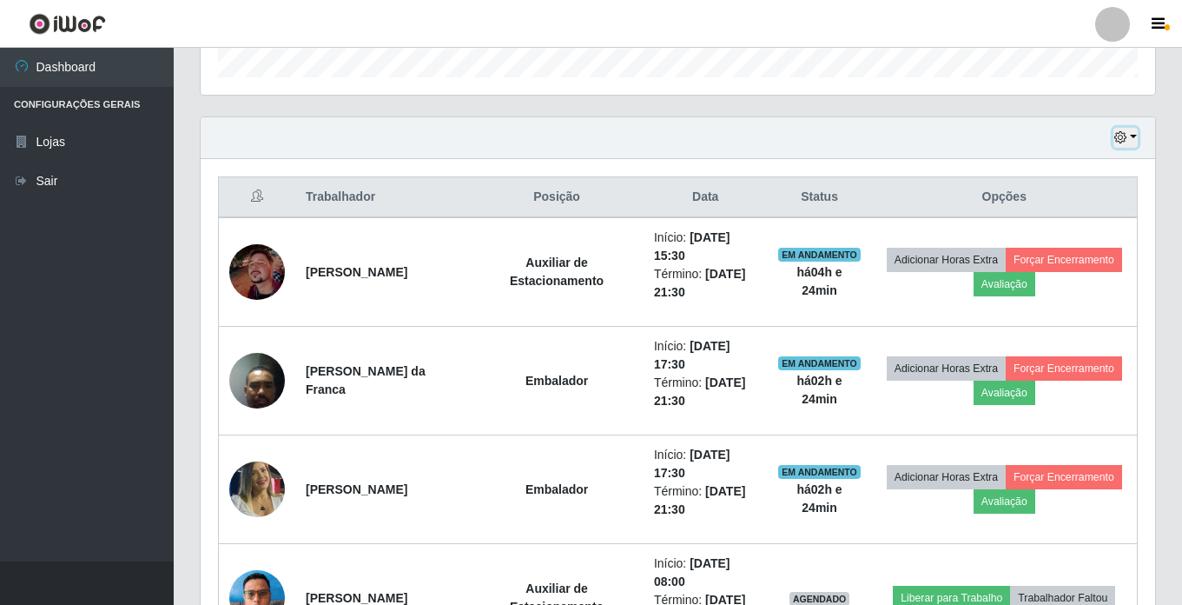
click at [1128, 136] on button "button" at bounding box center [1126, 138] width 24 height 20
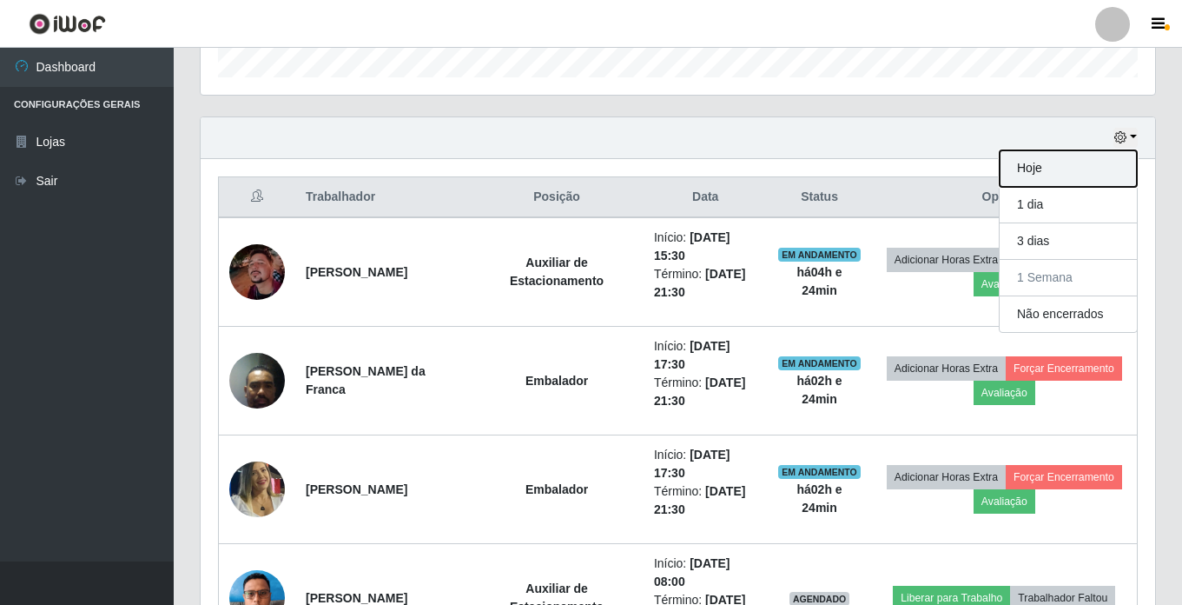
click at [1070, 172] on button "Hoje" at bounding box center [1068, 168] width 137 height 36
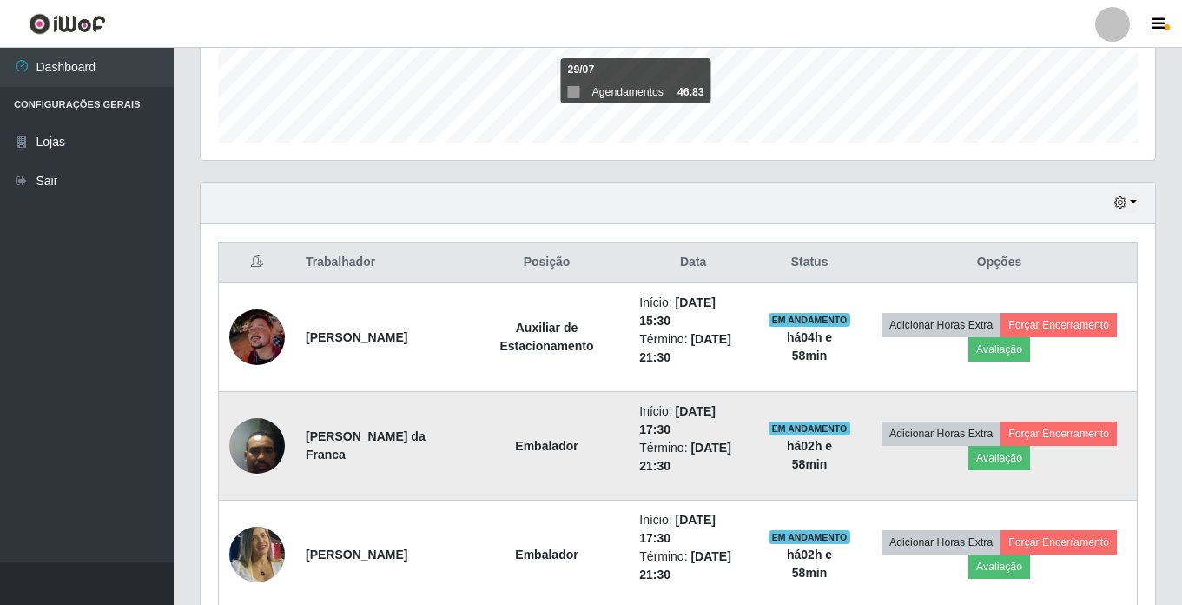
scroll to position [566, 0]
